Goal: Task Accomplishment & Management: Complete application form

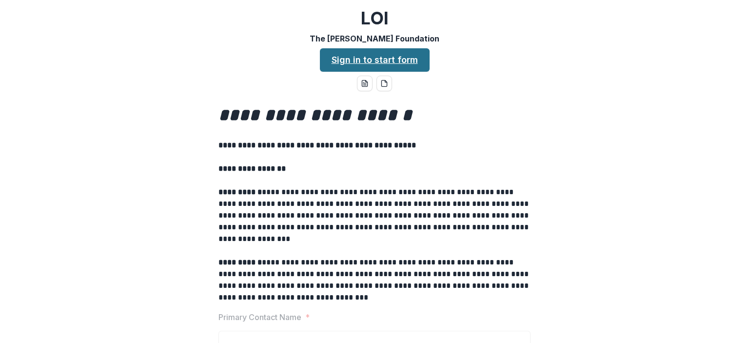
click at [382, 60] on link "Sign in to start form" at bounding box center [375, 59] width 110 height 23
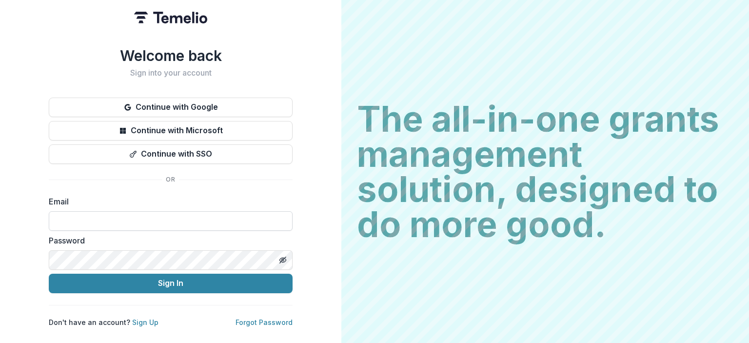
click at [120, 211] on input at bounding box center [171, 221] width 244 height 20
click at [76, 216] on input at bounding box center [171, 221] width 244 height 20
click at [164, 104] on button "Continue with Google" at bounding box center [171, 108] width 244 height 20
click at [142, 221] on input at bounding box center [171, 221] width 244 height 20
click at [135, 219] on input at bounding box center [171, 221] width 244 height 20
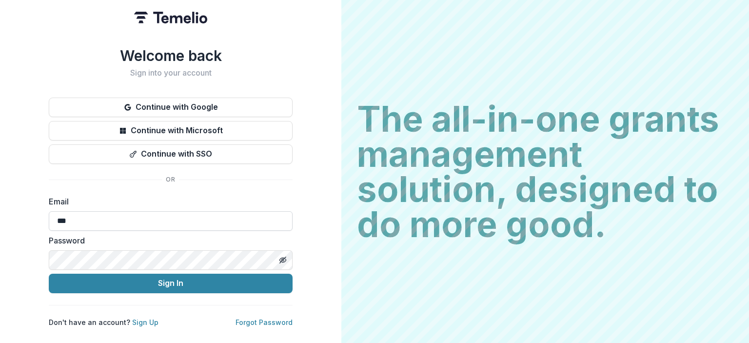
type input "**********"
click at [281, 256] on icon "Toggle password visibility" at bounding box center [283, 260] width 8 height 8
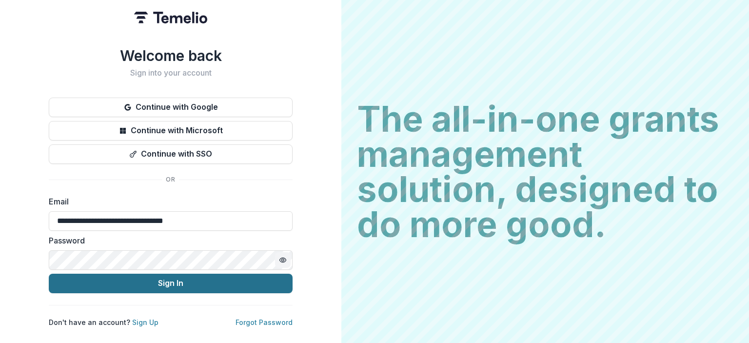
click at [250, 282] on button "Sign In" at bounding box center [171, 284] width 244 height 20
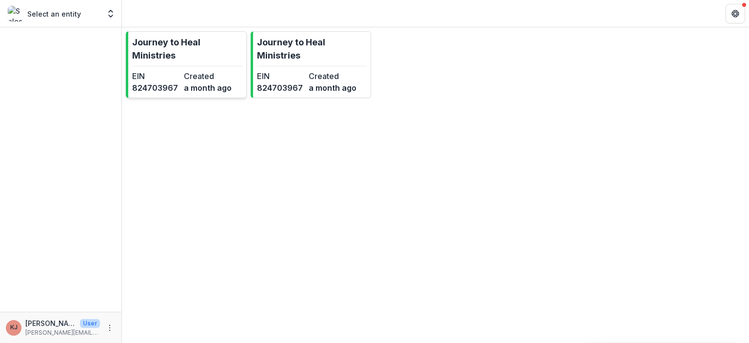
click at [185, 41] on p "Journey to Heal Ministries" at bounding box center [187, 49] width 110 height 26
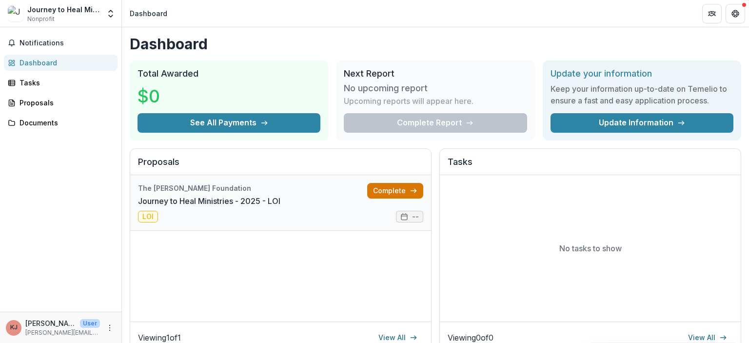
click at [392, 193] on link "Complete" at bounding box center [395, 191] width 56 height 16
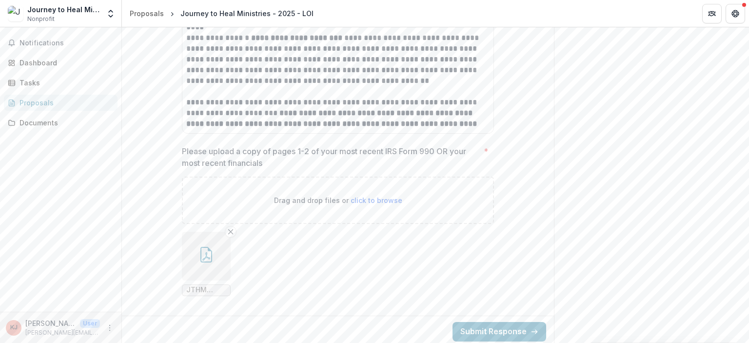
scroll to position [2788, 0]
click at [195, 286] on span "JTHM 2024 Stmt of Financial Position.pdf" at bounding box center [206, 288] width 40 height 8
click at [202, 253] on icon "button" at bounding box center [206, 253] width 16 height 16
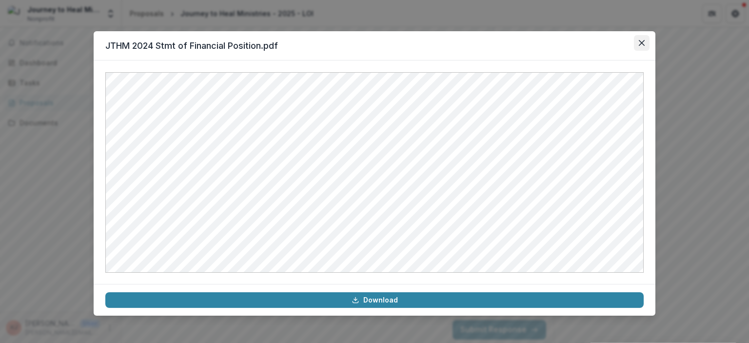
click at [641, 43] on icon "Close" at bounding box center [642, 43] width 6 height 6
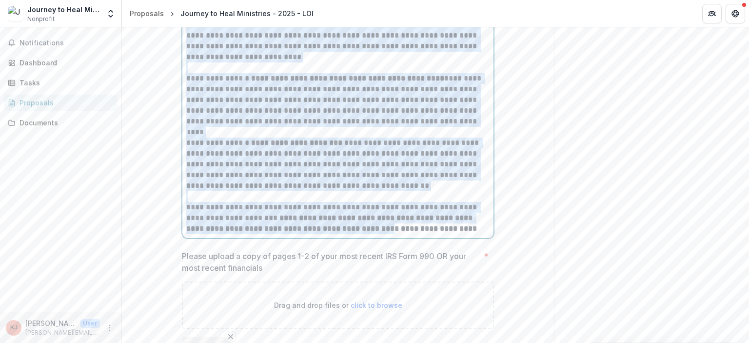
scroll to position [2682, 0]
drag, startPoint x: 185, startPoint y: 108, endPoint x: 484, endPoint y: 225, distance: 320.5
click at [484, 225] on div "**********" at bounding box center [337, 120] width 303 height 225
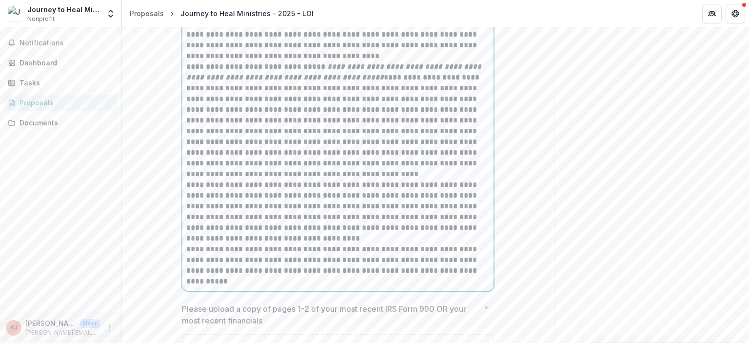
click at [368, 236] on p "**********" at bounding box center [337, 211] width 303 height 64
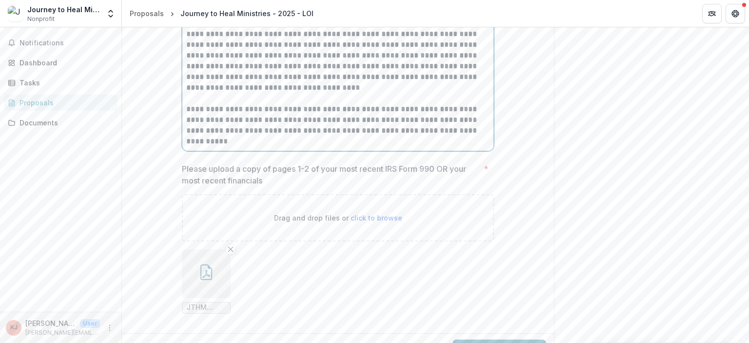
scroll to position [2856, 0]
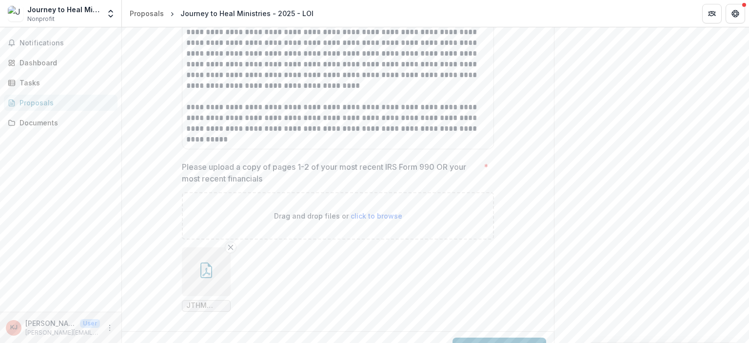
click at [360, 217] on span "click to browse" at bounding box center [377, 216] width 52 height 8
type input "**********"
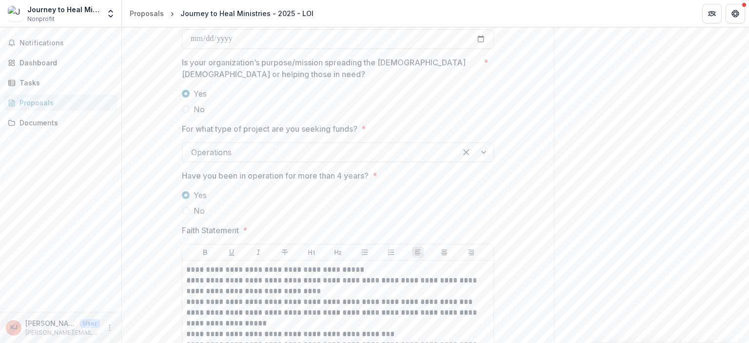
scroll to position [1637, 0]
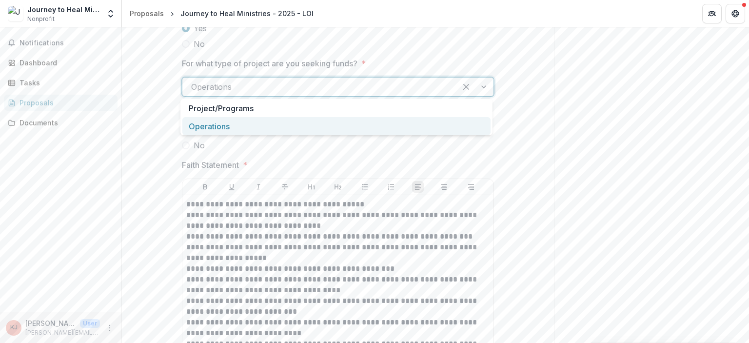
click at [484, 87] on div at bounding box center [474, 87] width 37 height 19
click at [458, 125] on div "Operations" at bounding box center [336, 126] width 308 height 18
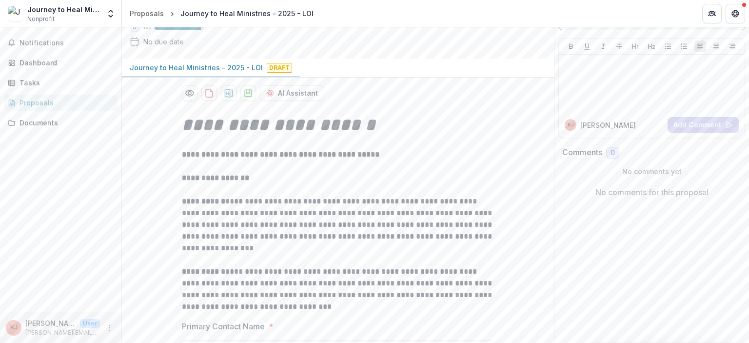
scroll to position [0, 0]
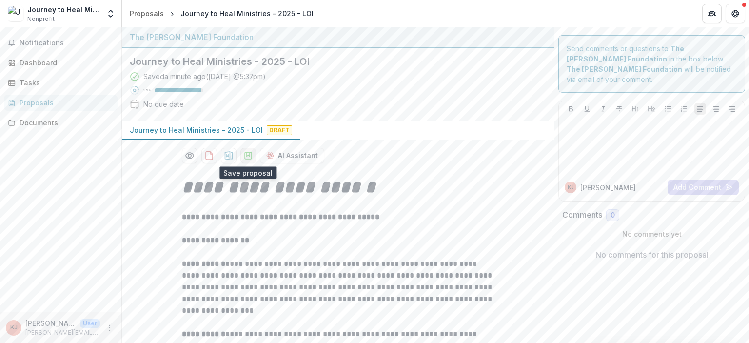
click at [243, 156] on icon "download-proposal" at bounding box center [248, 156] width 10 height 10
click at [738, 11] on icon "Get Help" at bounding box center [737, 11] width 2 height 2
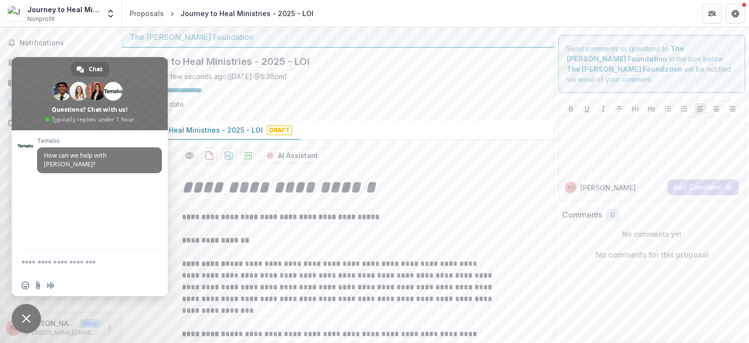
click at [27, 318] on span "Close chat" at bounding box center [26, 318] width 9 height 9
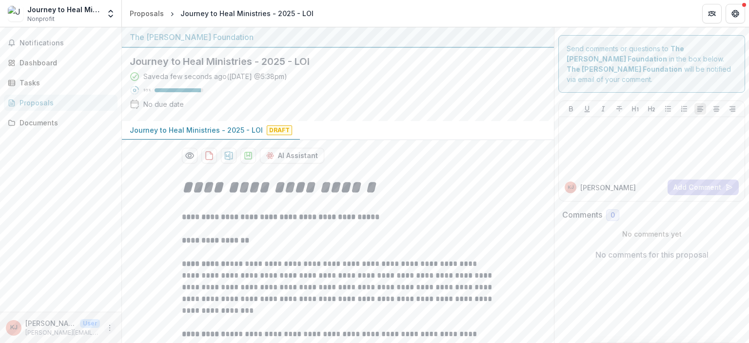
click at [110, 329] on icon "More" at bounding box center [110, 328] width 8 height 8
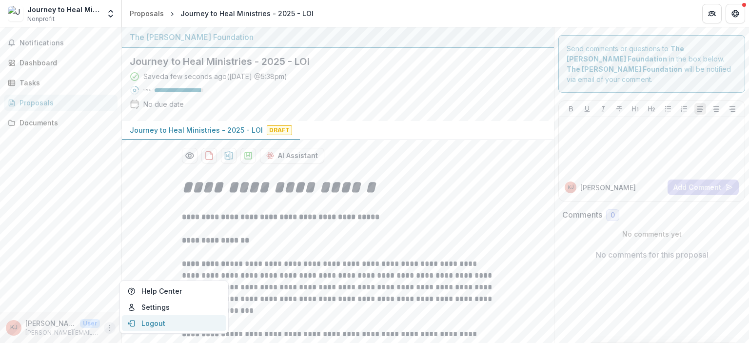
click at [149, 325] on button "Logout" at bounding box center [174, 323] width 104 height 16
